Goal: Information Seeking & Learning: Stay updated

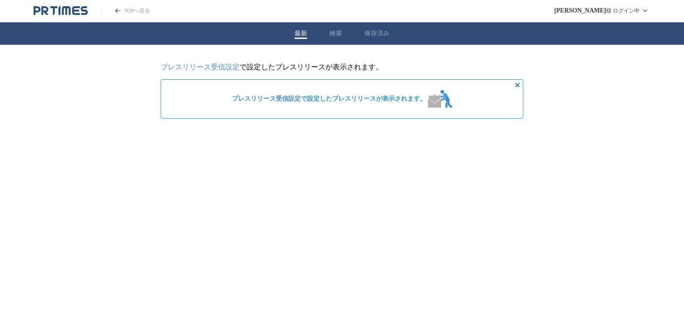
click at [327, 34] on div "最新 検索 保存済み" at bounding box center [342, 33] width 684 height 22
click at [340, 36] on button "検索" at bounding box center [335, 34] width 13 height 8
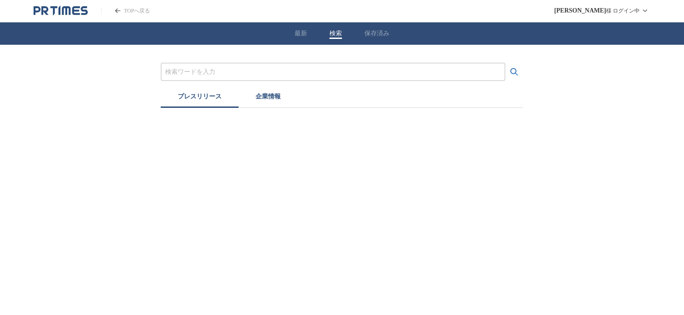
click at [292, 77] on div at bounding box center [333, 72] width 345 height 18
click at [244, 72] on input "プレスリリースおよび企業を検索する" at bounding box center [333, 72] width 336 height 10
type input "o"
type input "お盆明け"
click at [505, 63] on button "検索する" at bounding box center [514, 72] width 18 height 18
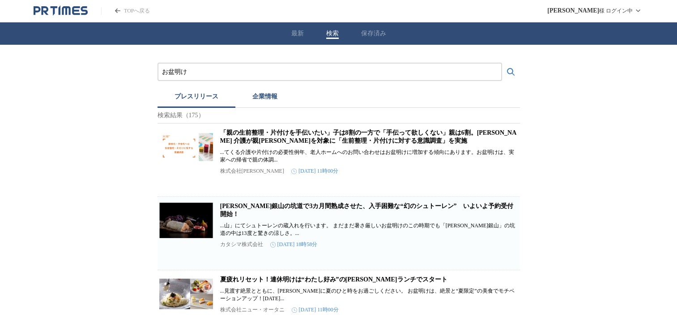
drag, startPoint x: 203, startPoint y: 69, endPoint x: 0, endPoint y: 41, distance: 205.1
click at [502, 63] on button "検索する" at bounding box center [511, 72] width 18 height 18
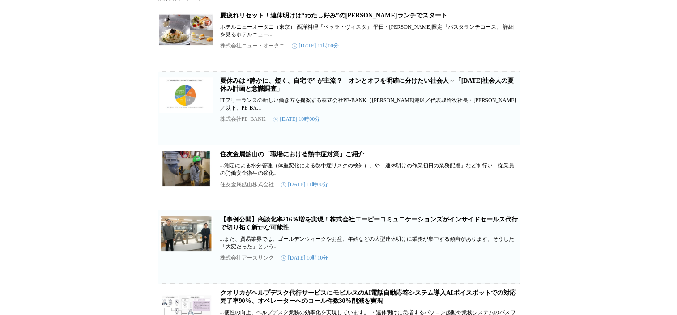
scroll to position [179, 0]
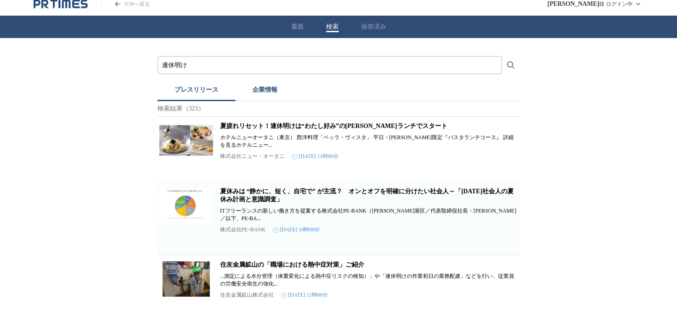
scroll to position [0, 0]
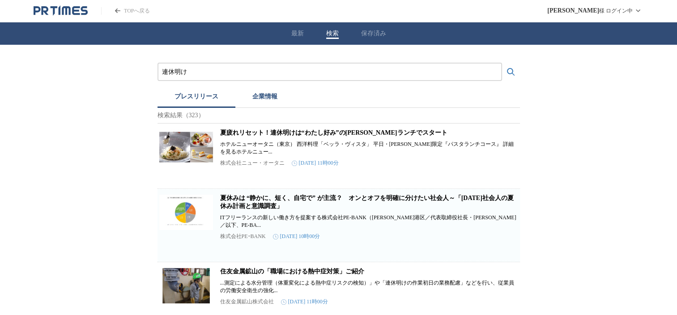
click at [175, 67] on input "連休明け" at bounding box center [330, 72] width 336 height 10
type input "連休　明け"
click at [502, 63] on button "検索する" at bounding box center [511, 72] width 18 height 18
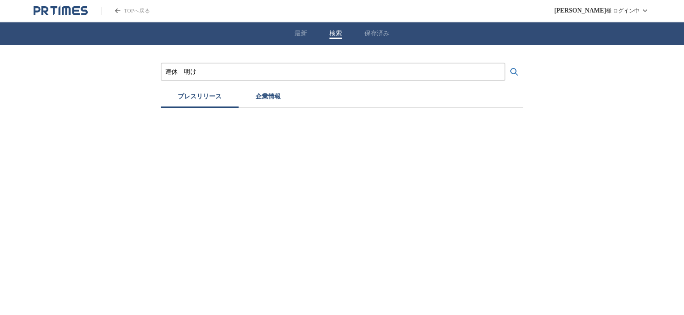
click at [207, 72] on input "連休　明け" at bounding box center [333, 72] width 336 height 10
click at [184, 70] on input "連休　明け" at bounding box center [333, 72] width 336 height 10
click at [505, 63] on button "検索する" at bounding box center [514, 72] width 18 height 18
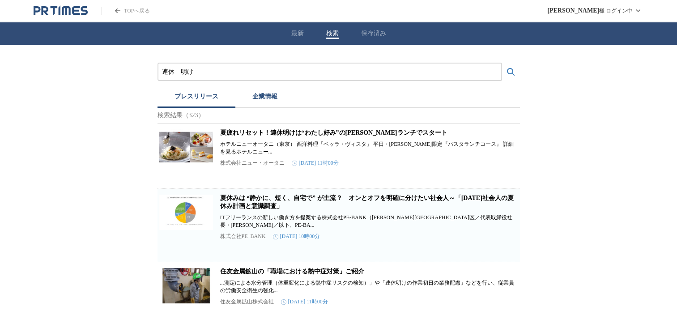
click at [502, 63] on button "検索する" at bounding box center [511, 72] width 18 height 18
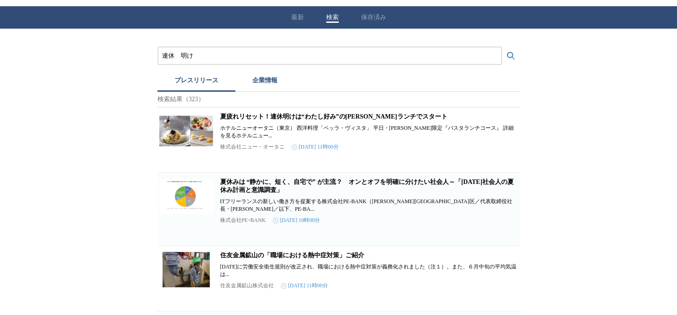
scroll to position [18, 0]
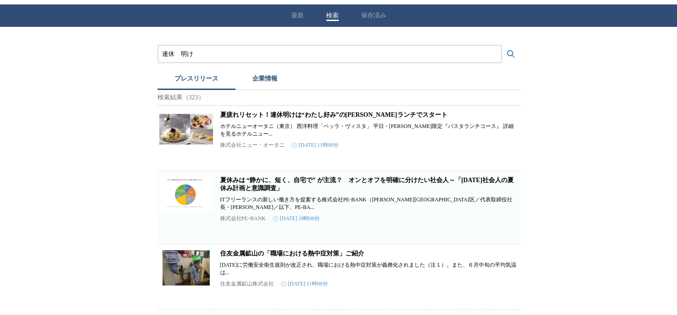
click at [260, 192] on link "夏休みは “静かに、短く、自宅で” が主流？　オンとオフを明確に分けたい社会人～「[DATE]社会人の夏休み計画と意識調査」" at bounding box center [367, 184] width 294 height 15
click at [502, 45] on button "検索する" at bounding box center [511, 54] width 18 height 18
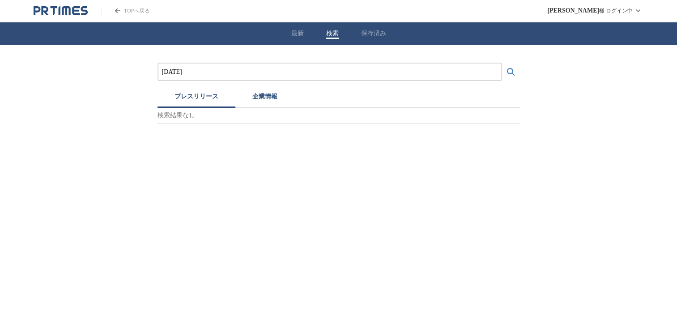
scroll to position [0, 0]
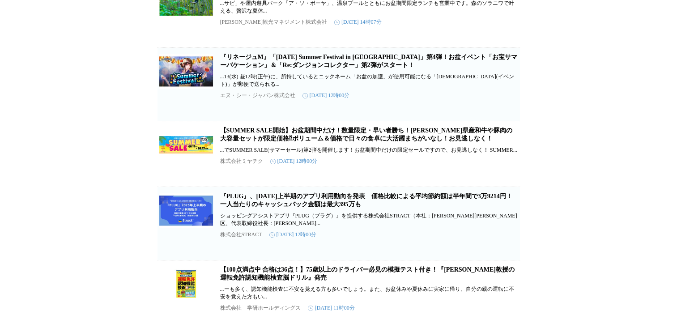
scroll to position [859, 0]
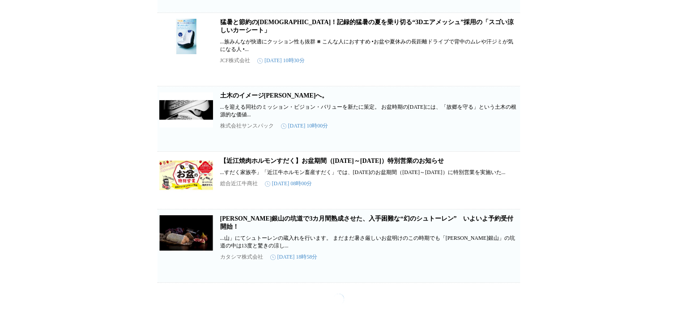
scroll to position [0, 0]
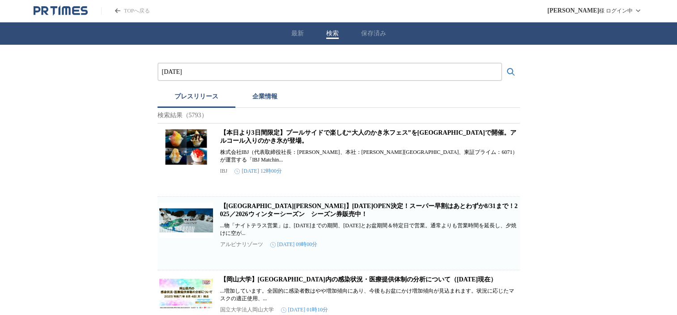
click at [271, 77] on div "[DATE]" at bounding box center [330, 72] width 345 height 18
drag, startPoint x: 676, startPoint y: 97, endPoint x: 685, endPoint y: -48, distance: 145.7
click at [286, 69] on input "[DATE]" at bounding box center [330, 72] width 336 height 10
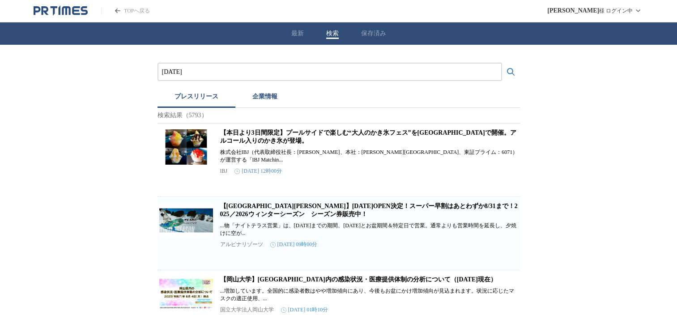
click at [245, 72] on input "[DATE]" at bounding box center [330, 72] width 336 height 10
click at [502, 63] on button "検索する" at bounding box center [511, 72] width 18 height 18
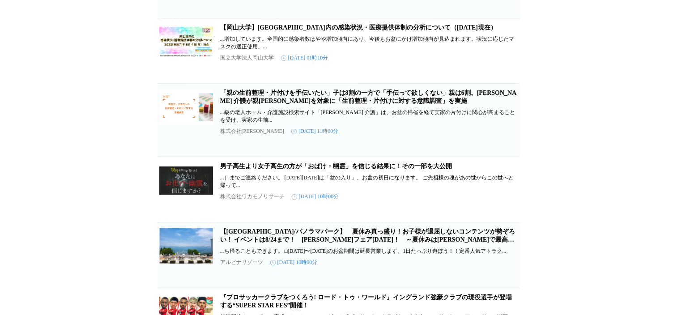
scroll to position [251, 0]
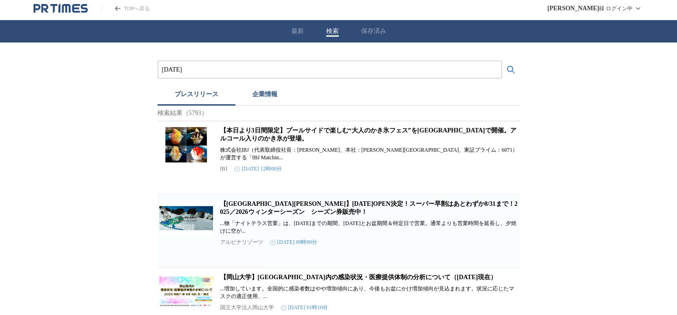
scroll to position [0, 0]
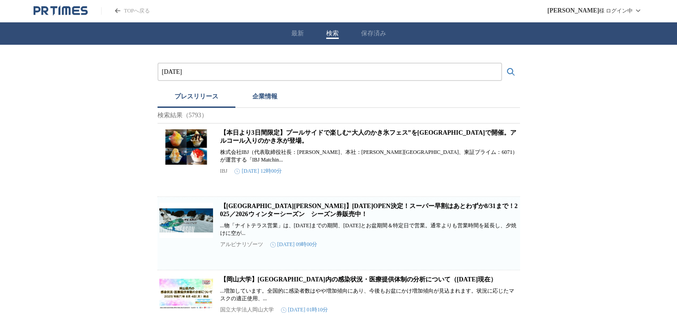
click at [227, 68] on input "[DATE]" at bounding box center [330, 72] width 336 height 10
type input "お"
click at [502, 63] on button "検索する" at bounding box center [511, 72] width 18 height 18
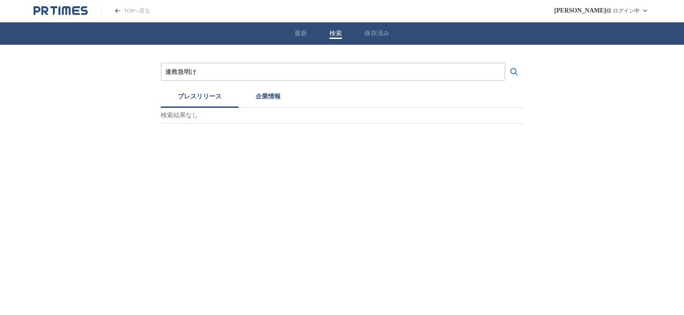
click at [184, 70] on input "連救急明け" at bounding box center [333, 72] width 336 height 10
click at [505, 63] on button "検索する" at bounding box center [514, 72] width 18 height 18
click at [201, 73] on input "連救明け" at bounding box center [333, 72] width 336 height 10
type input "連"
type input "連休明け"
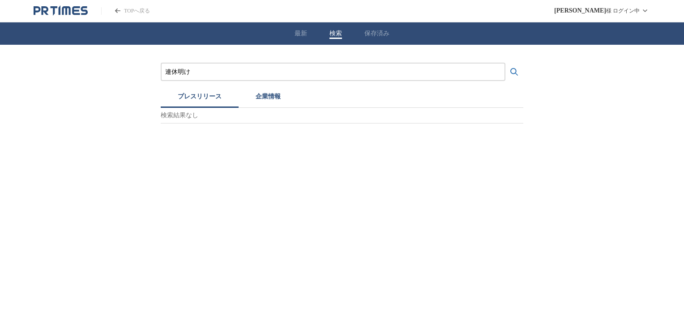
click at [505, 63] on button "検索する" at bounding box center [514, 72] width 18 height 18
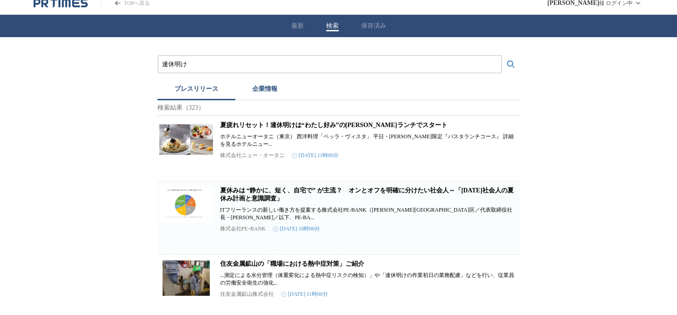
scroll to position [20, 0]
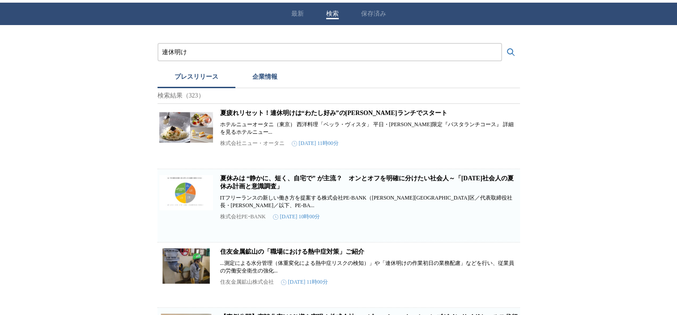
click at [256, 189] on link "夏休みは “静かに、短く、自宅で” が主流？　オンとオフを明確に分けたい社会人～「[DATE]社会人の夏休み計画と意識調査」" at bounding box center [367, 182] width 294 height 15
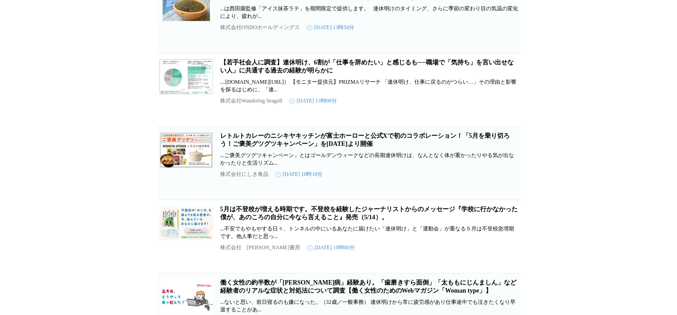
scroll to position [1183, 0]
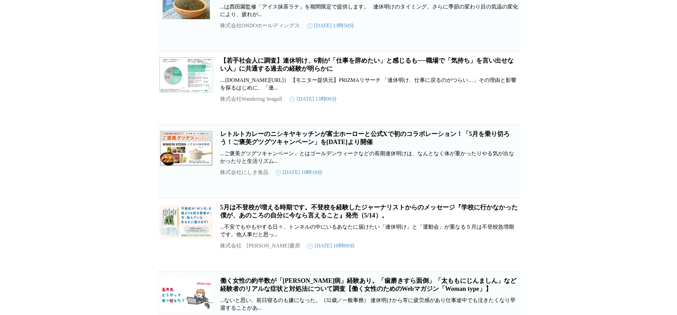
click at [326, 72] on link "【若手社会人に調査】連休明け、6割が「仕事を辞めたい」と感じるも──職場で「気持ち」を言い出せない人」に共通する過去の経験が明らかに" at bounding box center [367, 64] width 294 height 15
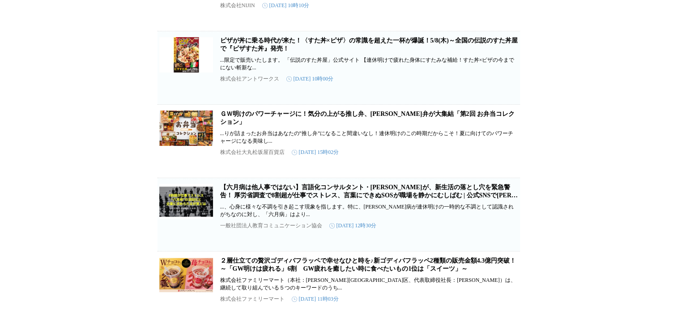
scroll to position [1971, 0]
